Goal: Task Accomplishment & Management: Complete application form

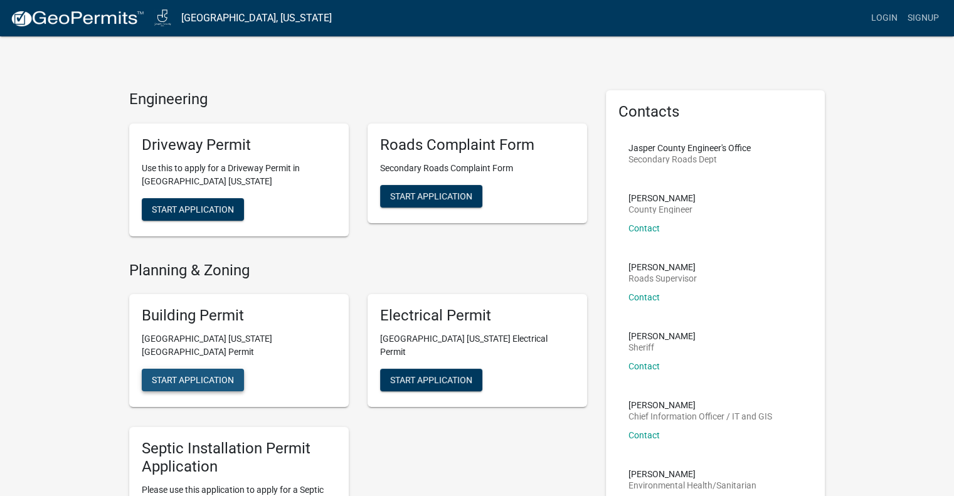
click at [197, 375] on span "Start Application" at bounding box center [193, 380] width 82 height 10
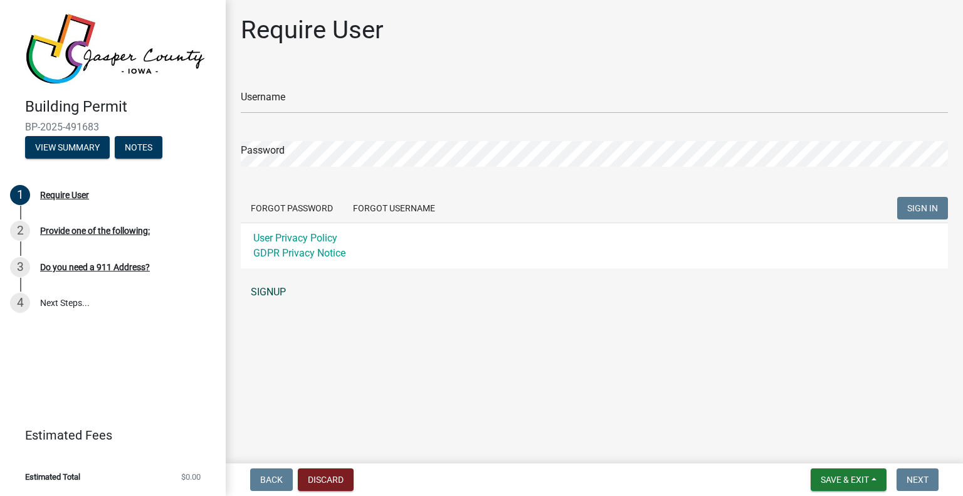
click at [270, 291] on link "SIGNUP" at bounding box center [594, 292] width 707 height 25
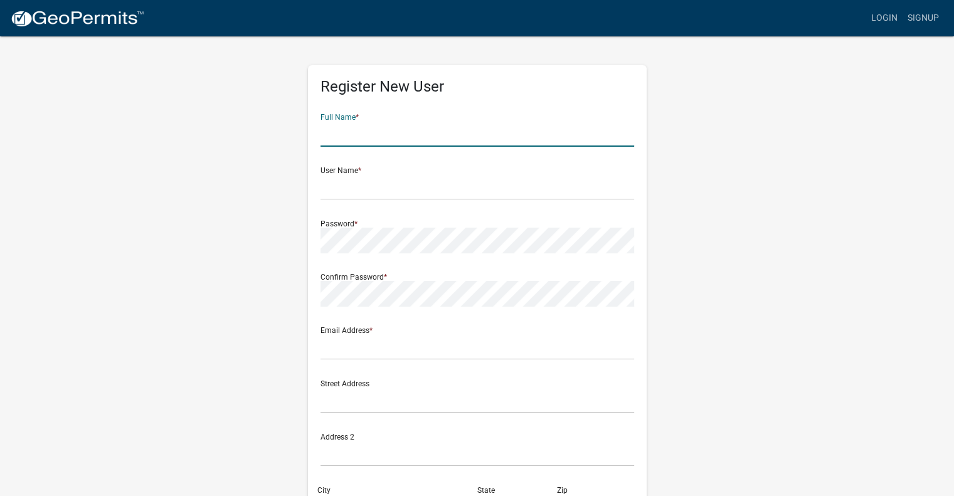
click at [353, 134] on input "text" at bounding box center [477, 134] width 314 height 26
type input "[PERSON_NAME]"
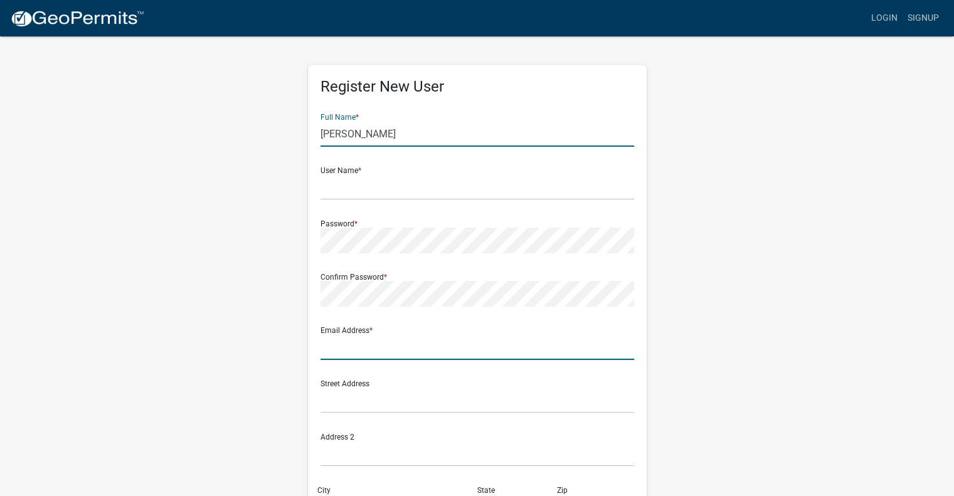
type input "[PERSON_NAME][EMAIL_ADDRESS][DOMAIN_NAME]"
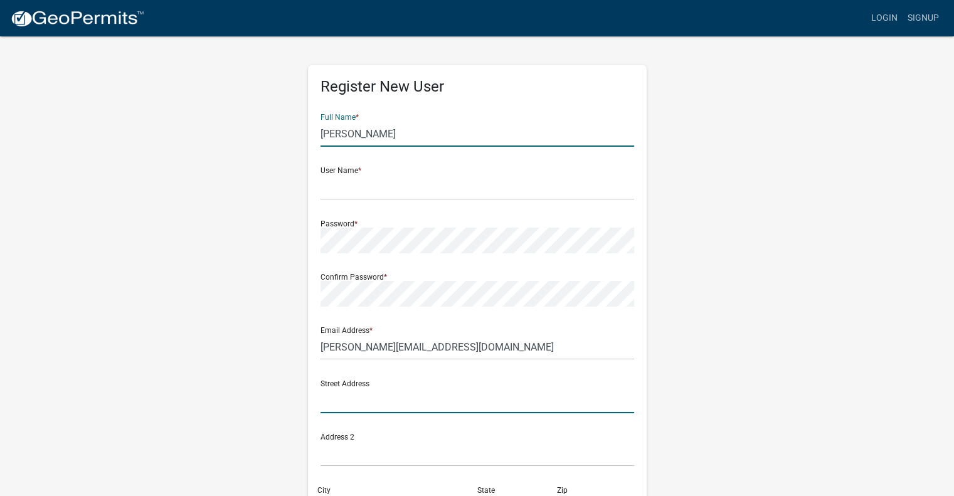
type input "[STREET_ADDRESS]"
type input "Altoona"
type input "IA"
type input "50009"
type input "5152026153"
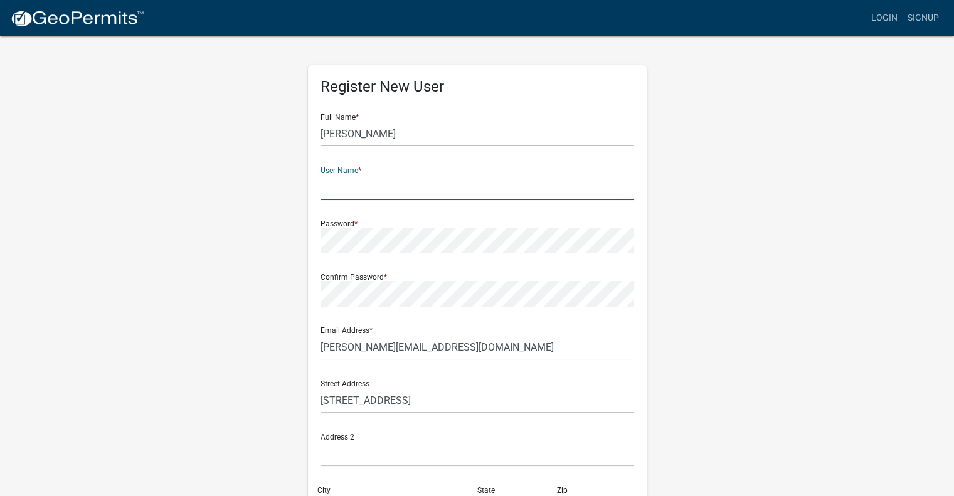
click at [356, 189] on input "text" at bounding box center [477, 187] width 314 height 26
type input "[PERSON_NAME]"
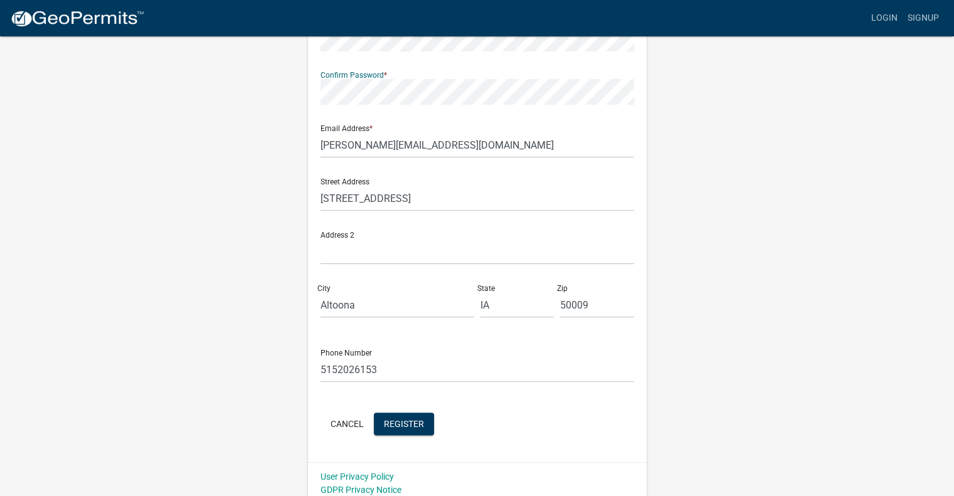
scroll to position [209, 0]
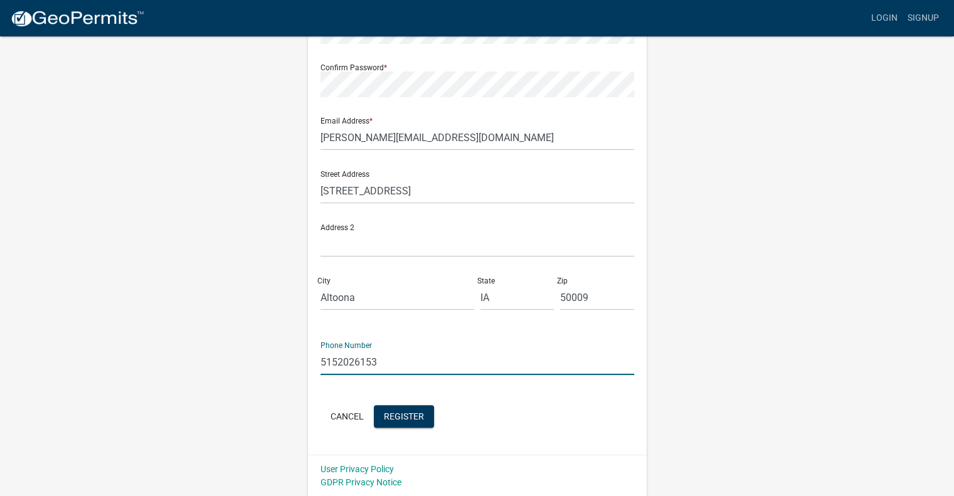
click at [376, 360] on input "5152026153" at bounding box center [477, 362] width 314 height 26
type input "5"
type input "5159673136"
click at [399, 415] on span "Register" at bounding box center [404, 416] width 40 height 10
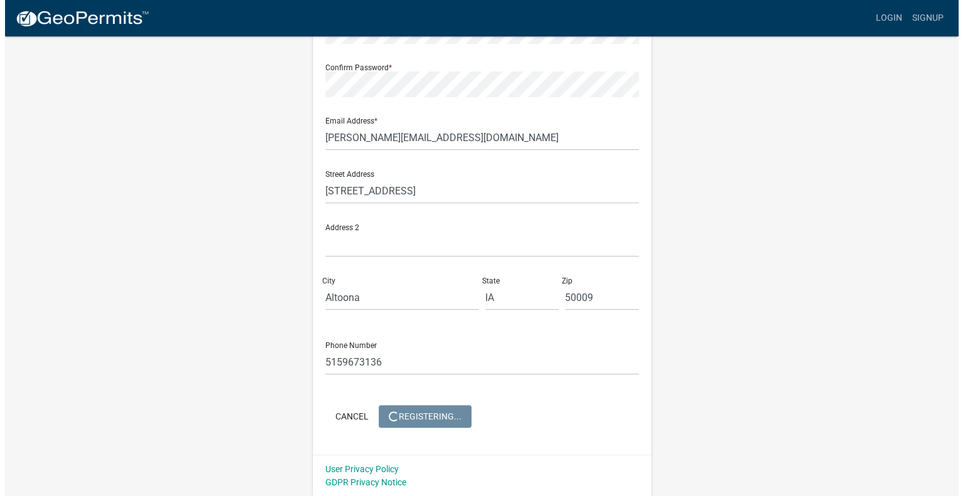
scroll to position [0, 0]
